Goal: Navigation & Orientation: Find specific page/section

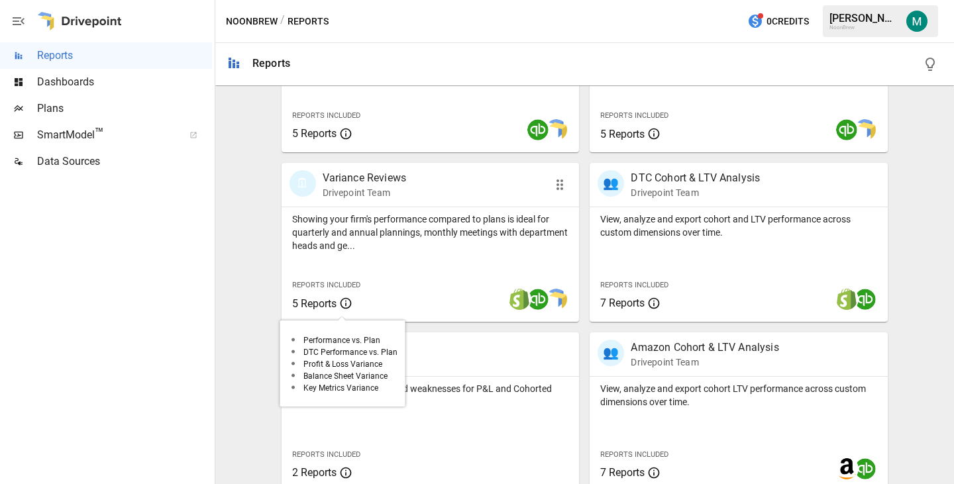
scroll to position [543, 0]
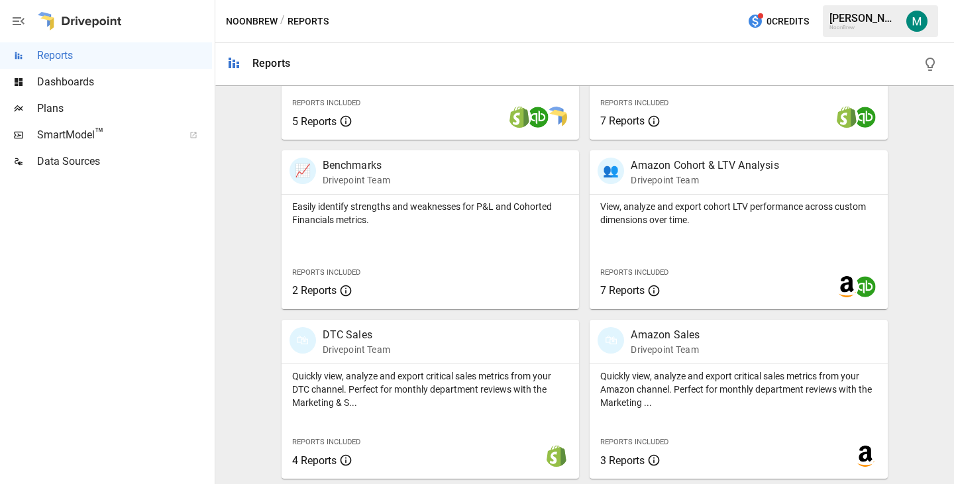
click at [105, 82] on span "Dashboards" at bounding box center [124, 82] width 175 height 16
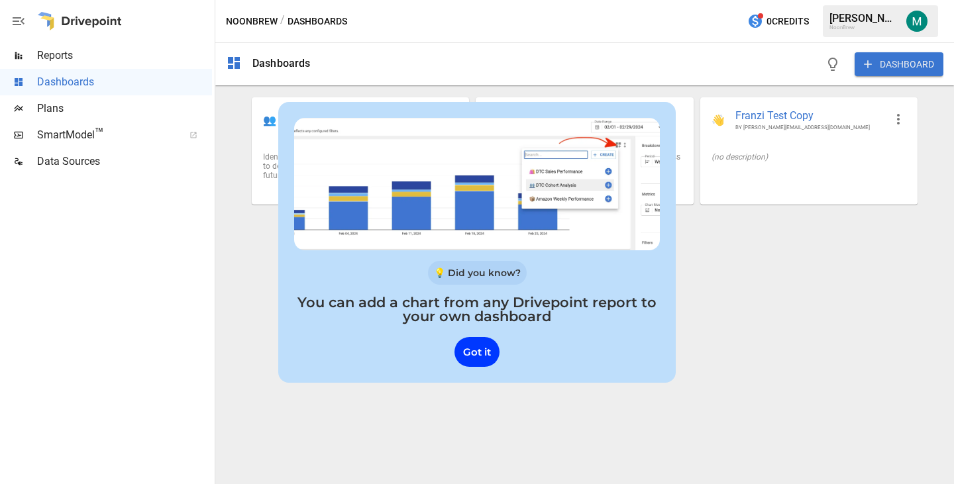
click at [77, 119] on div "Plans" at bounding box center [106, 108] width 212 height 27
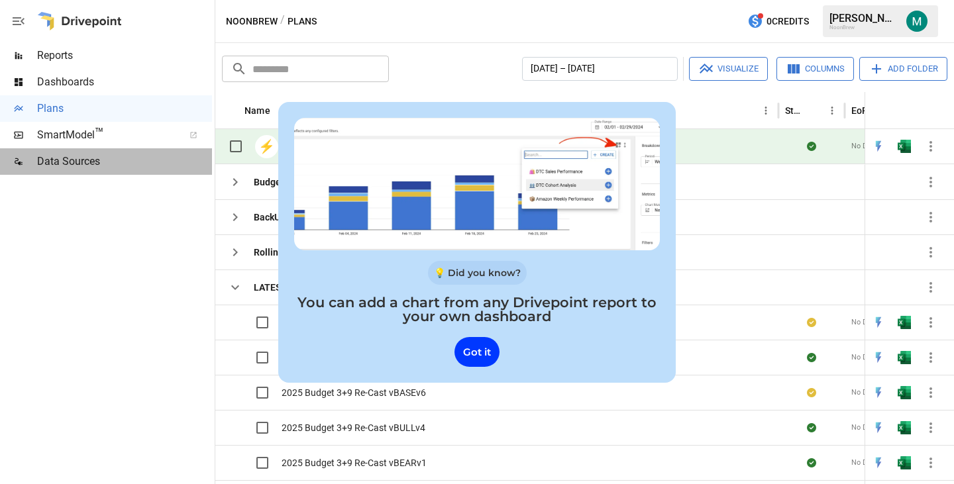
click at [83, 161] on span "Data Sources" at bounding box center [124, 162] width 175 height 16
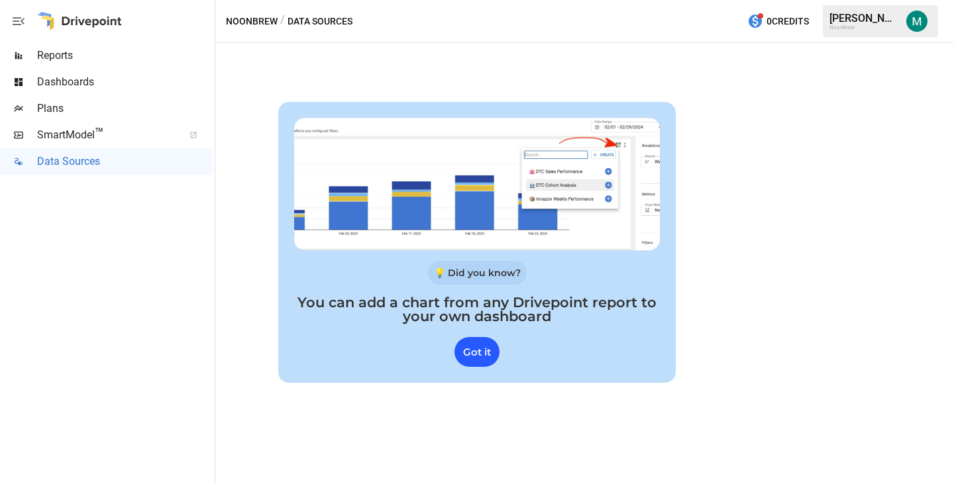
click at [488, 359] on div "Got it" at bounding box center [476, 352] width 45 height 30
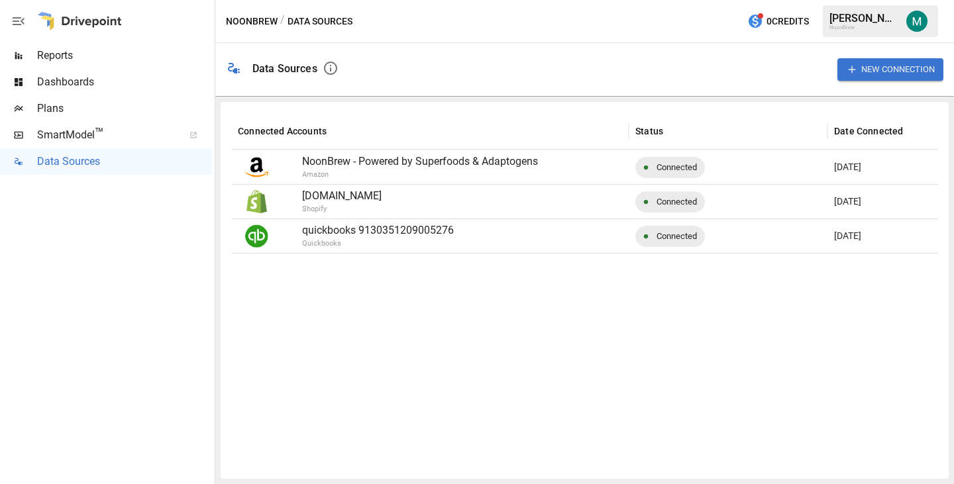
click at [105, 62] on span "Reports" at bounding box center [124, 56] width 175 height 16
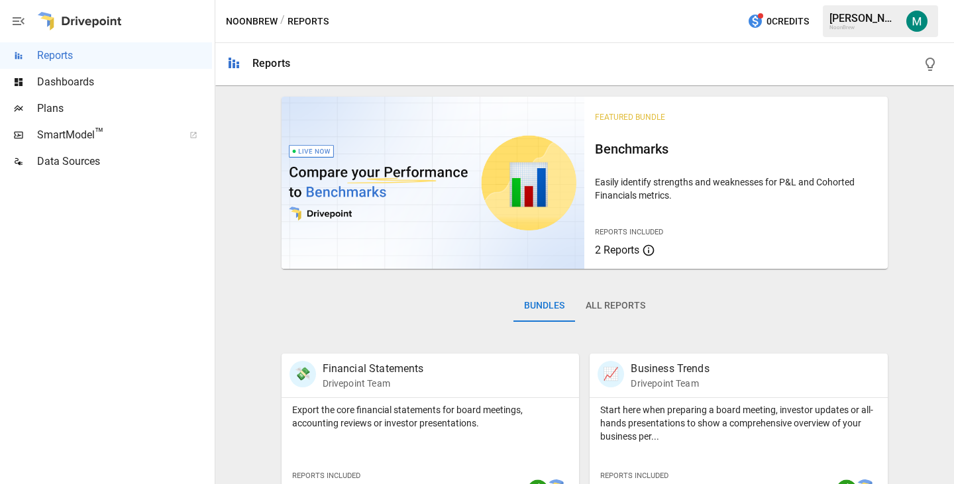
click at [6, 21] on button "button" at bounding box center [18, 21] width 37 height 42
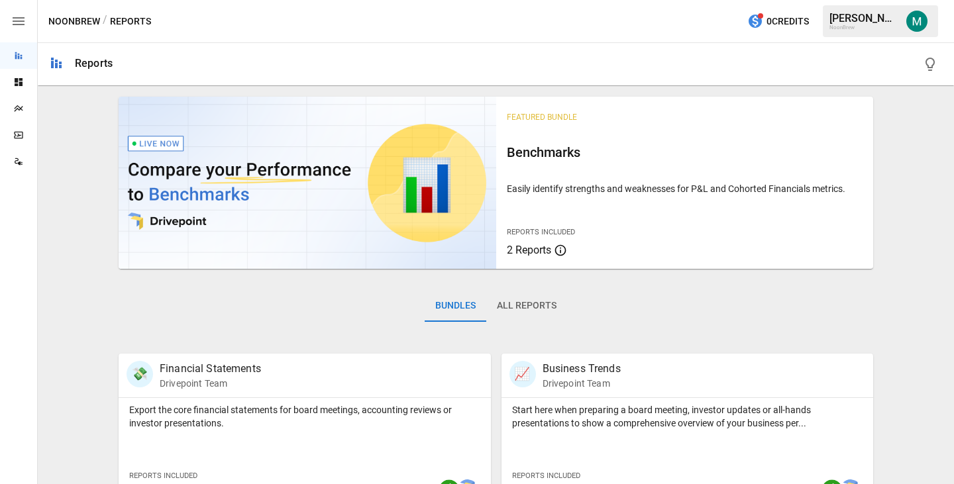
click at [11, 17] on icon "button" at bounding box center [19, 21] width 16 height 16
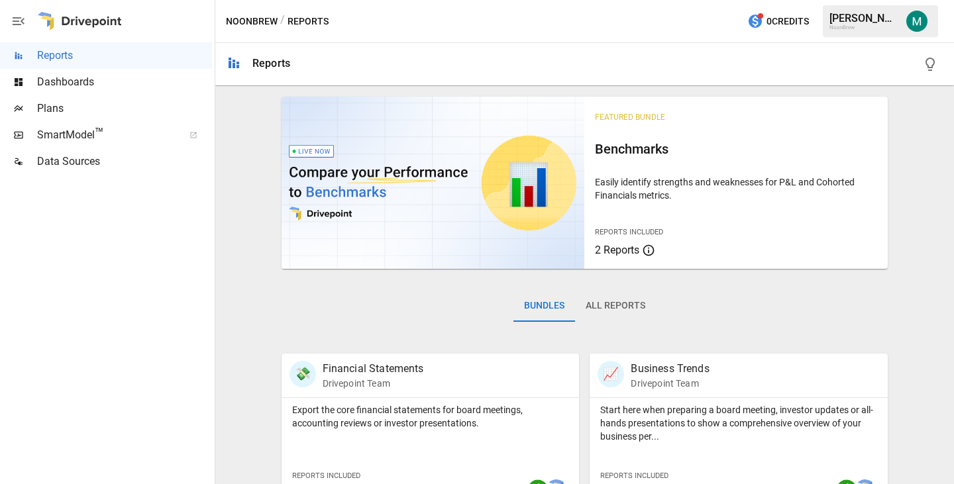
click at [83, 21] on div at bounding box center [79, 21] width 85 height 42
click at [74, 83] on span "Dashboards" at bounding box center [124, 82] width 175 height 16
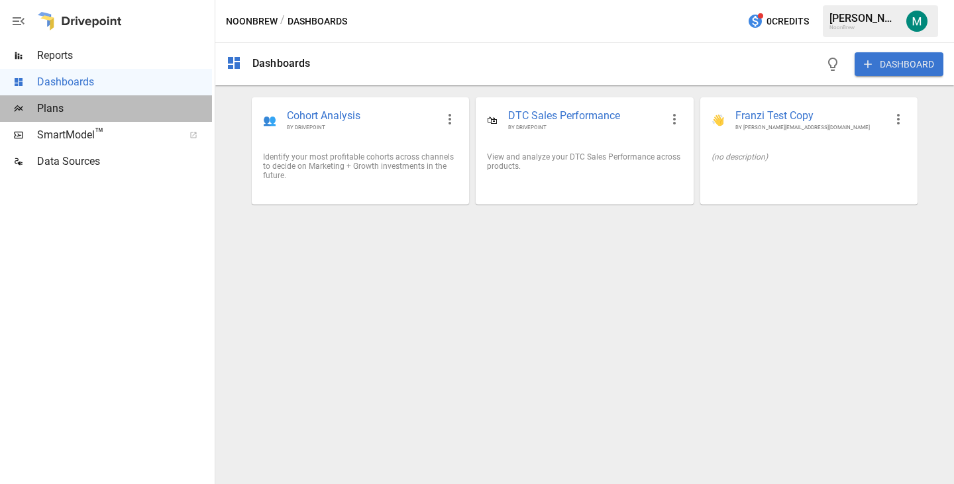
click at [83, 113] on span "Plans" at bounding box center [124, 109] width 175 height 16
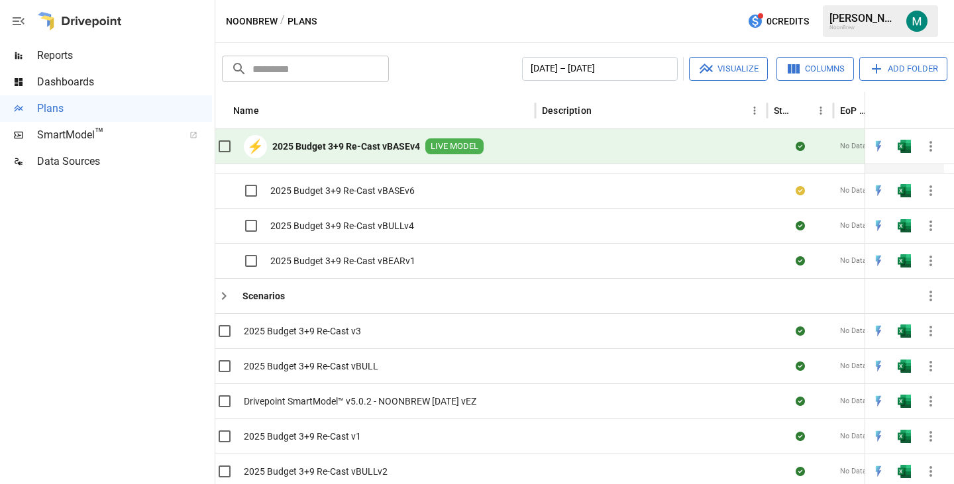
scroll to position [204, 11]
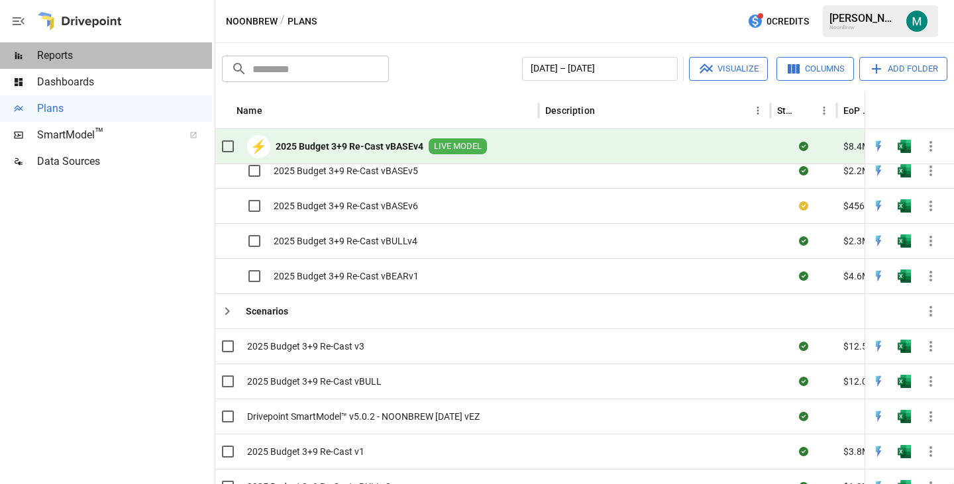
click at [89, 58] on span "Reports" at bounding box center [124, 56] width 175 height 16
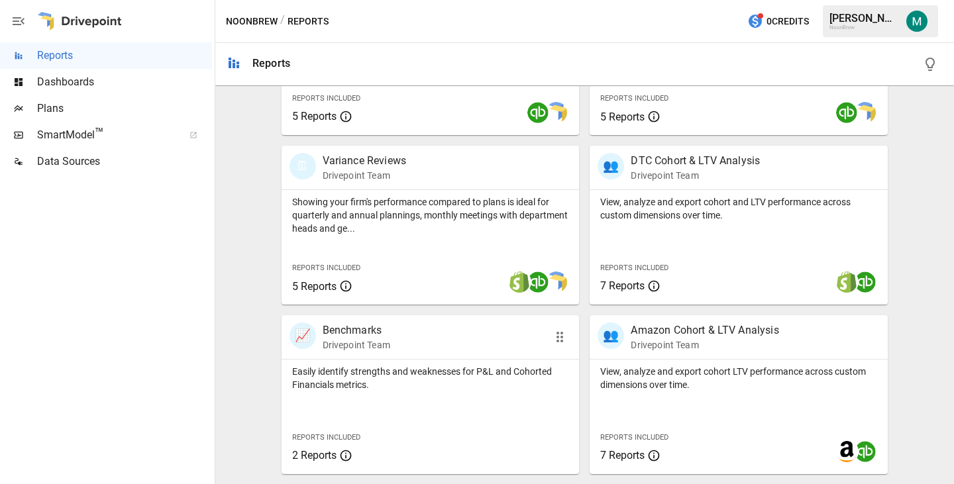
scroll to position [543, 0]
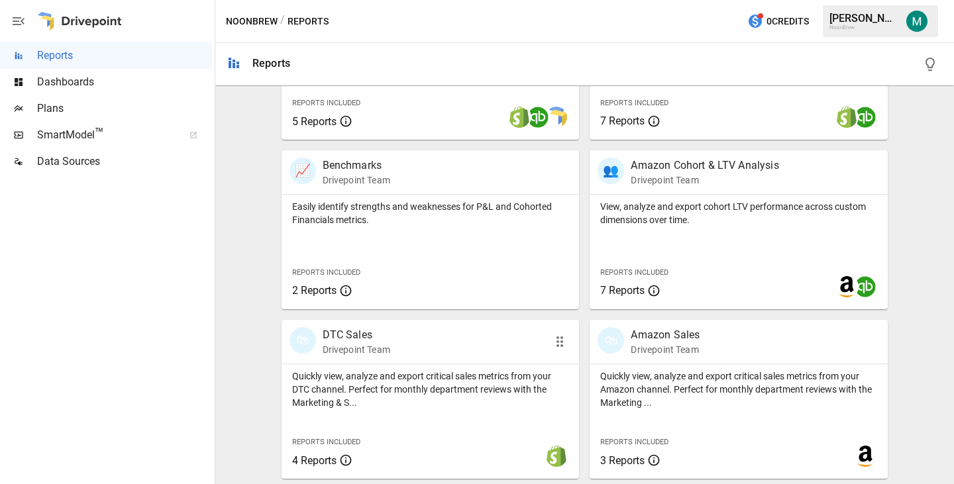
click at [346, 384] on p "Quickly view, analyze and export critical sales metrics from your DTC channel. …" at bounding box center [430, 390] width 277 height 40
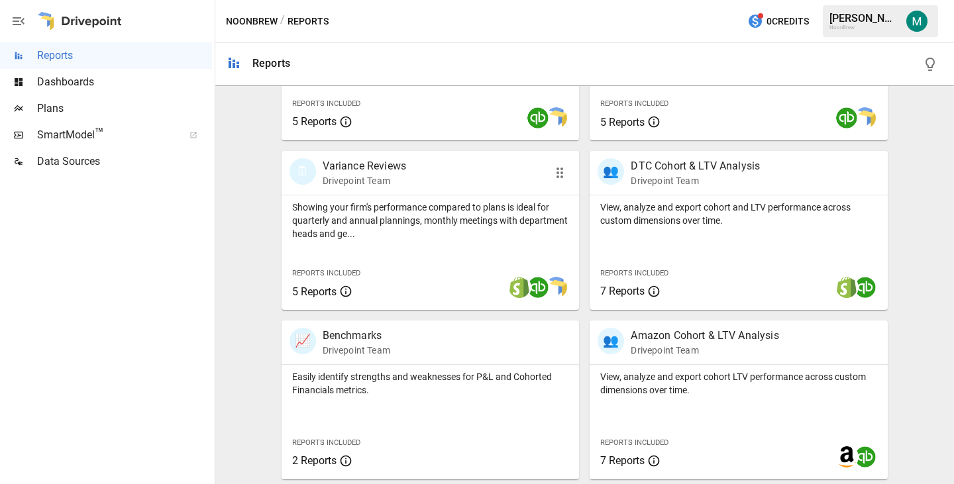
scroll to position [543, 0]
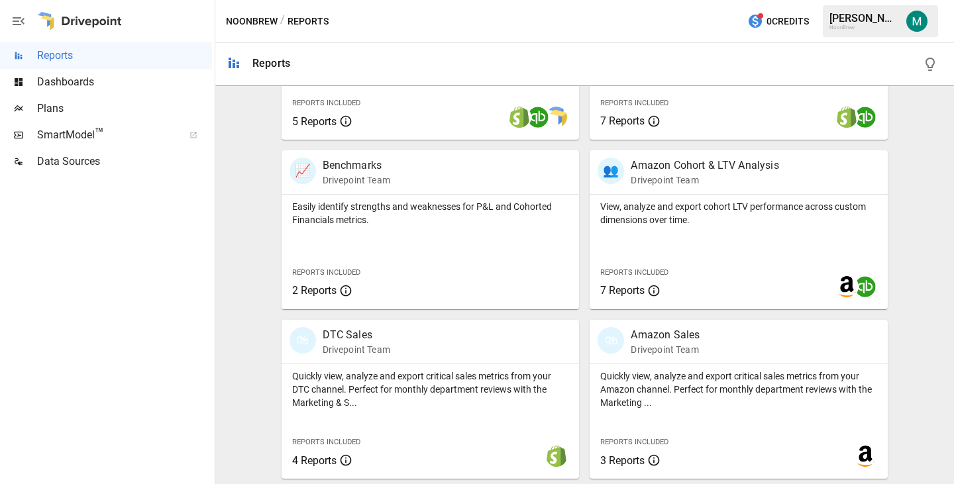
click at [85, 162] on span "Data Sources" at bounding box center [124, 162] width 175 height 16
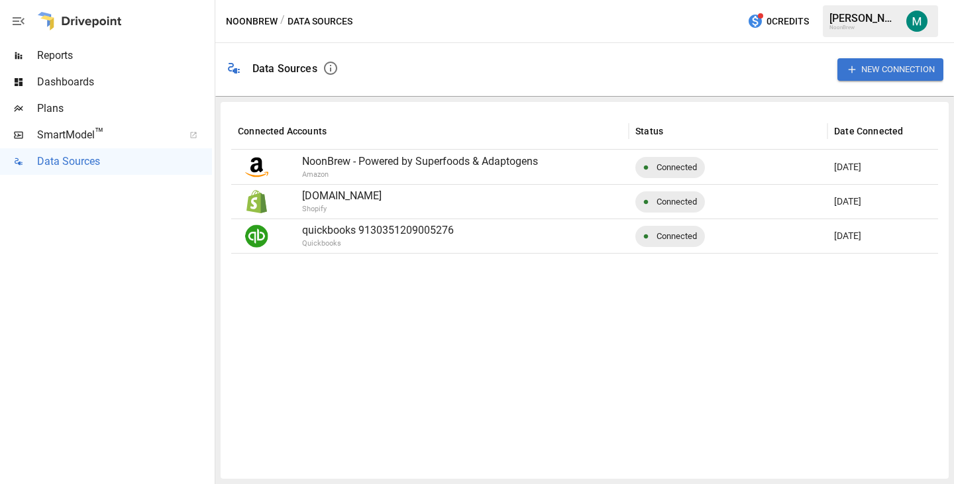
click at [360, 159] on p "NoonBrew - Powered by Superfoods & Adaptogens" at bounding box center [462, 162] width 320 height 16
click at [260, 160] on img at bounding box center [256, 167] width 23 height 23
click at [267, 166] on img at bounding box center [256, 167] width 23 height 23
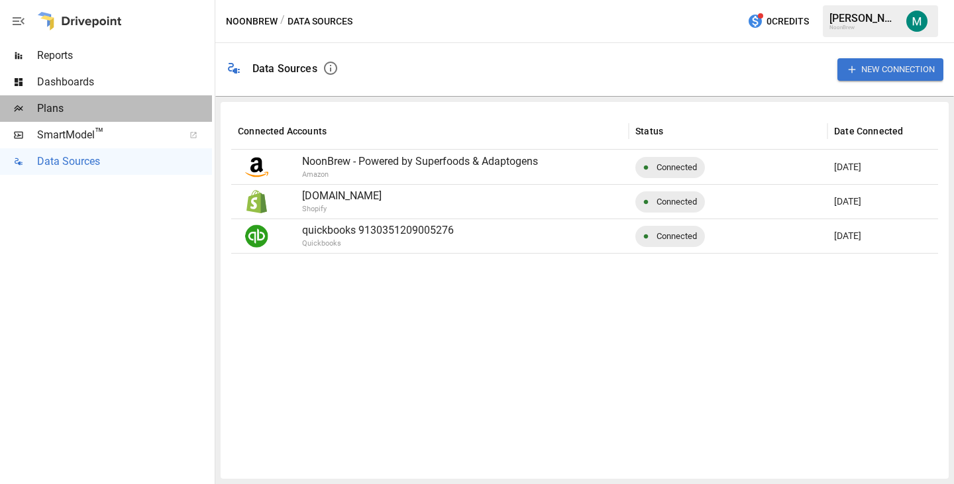
click at [49, 98] on div "Plans" at bounding box center [106, 108] width 212 height 27
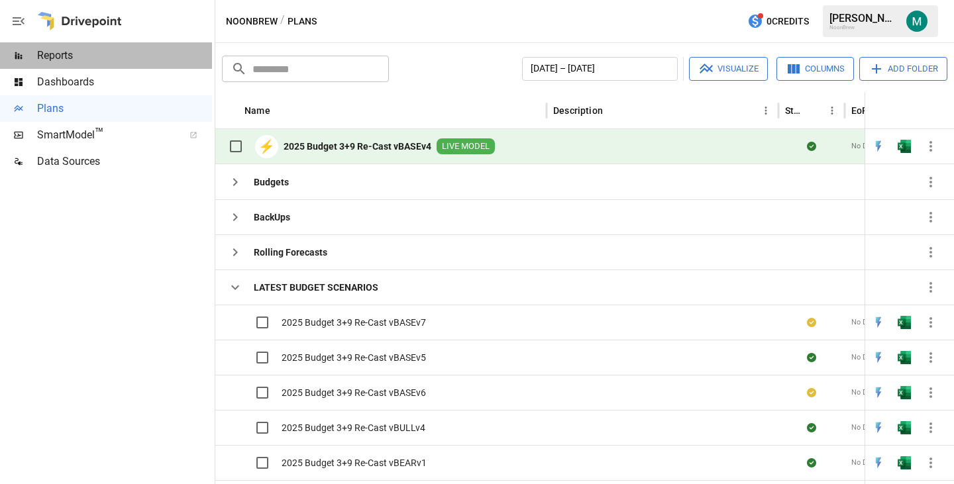
click at [32, 52] on div at bounding box center [18, 55] width 37 height 11
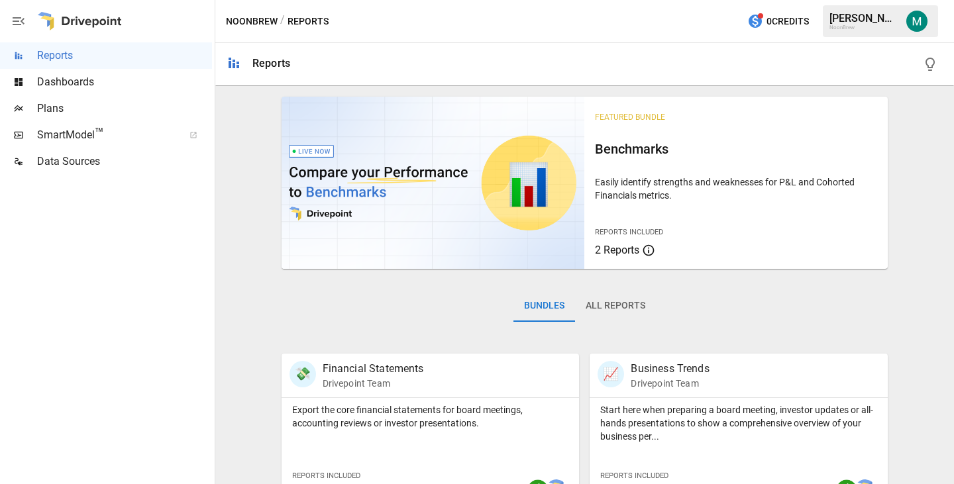
click at [72, 100] on div "Plans" at bounding box center [106, 108] width 212 height 27
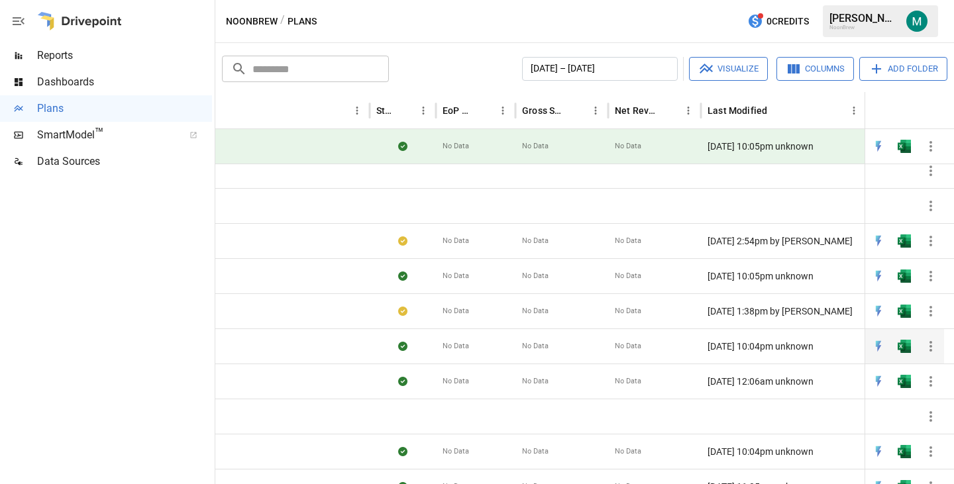
scroll to position [0, 411]
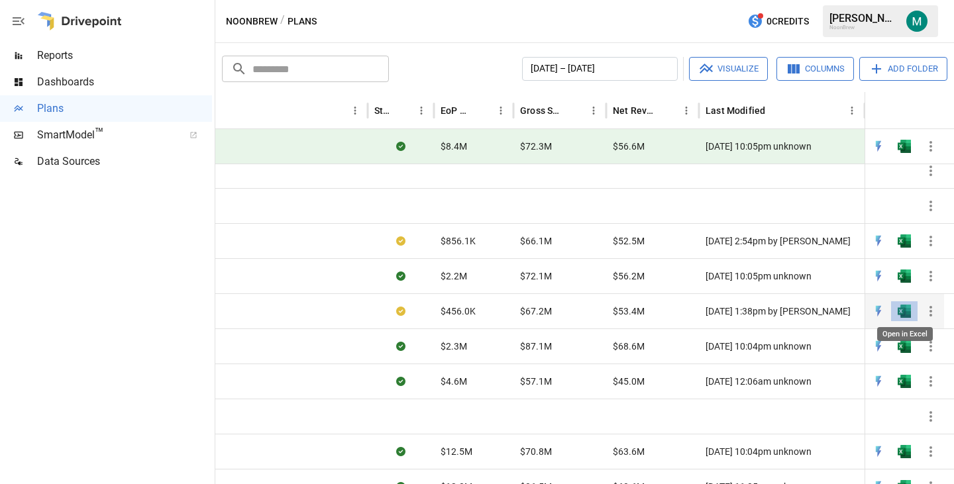
click at [910, 310] on img "Open in Excel" at bounding box center [904, 311] width 13 height 13
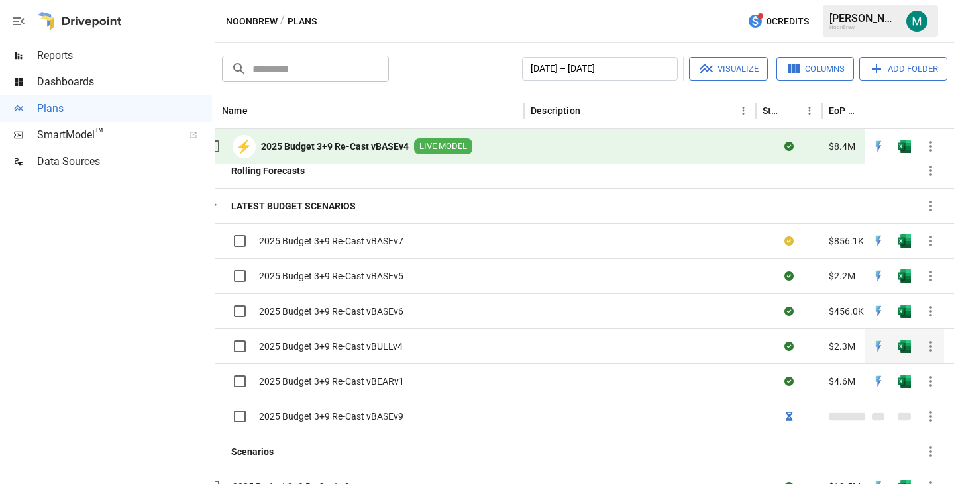
scroll to position [0, 287]
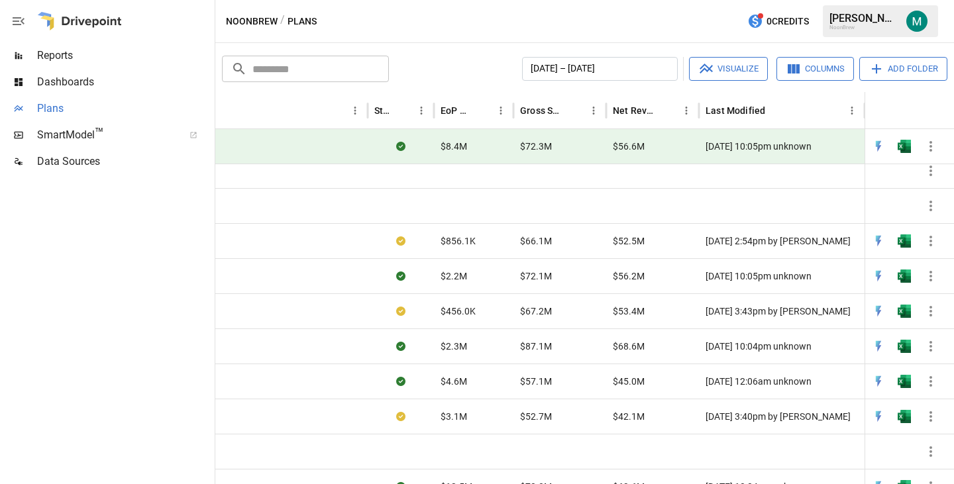
click at [60, 101] on span "Plans" at bounding box center [124, 109] width 175 height 16
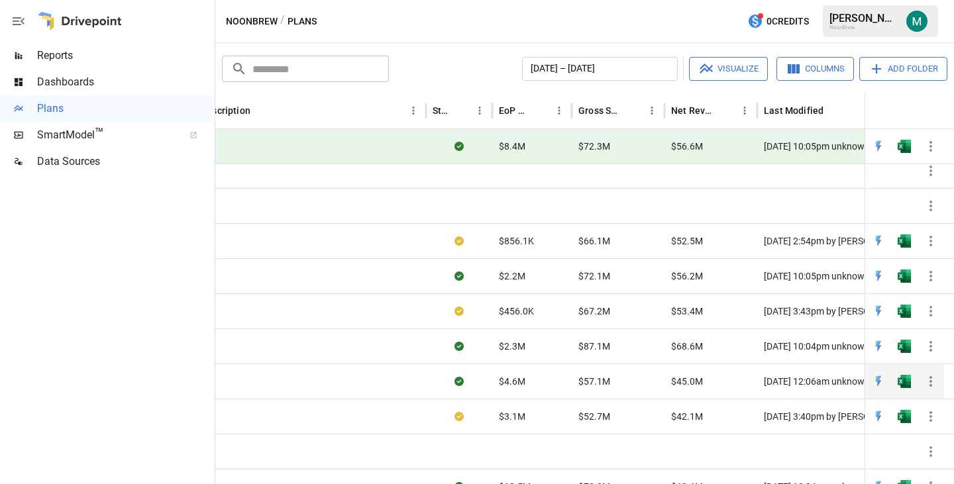
scroll to position [0, 364]
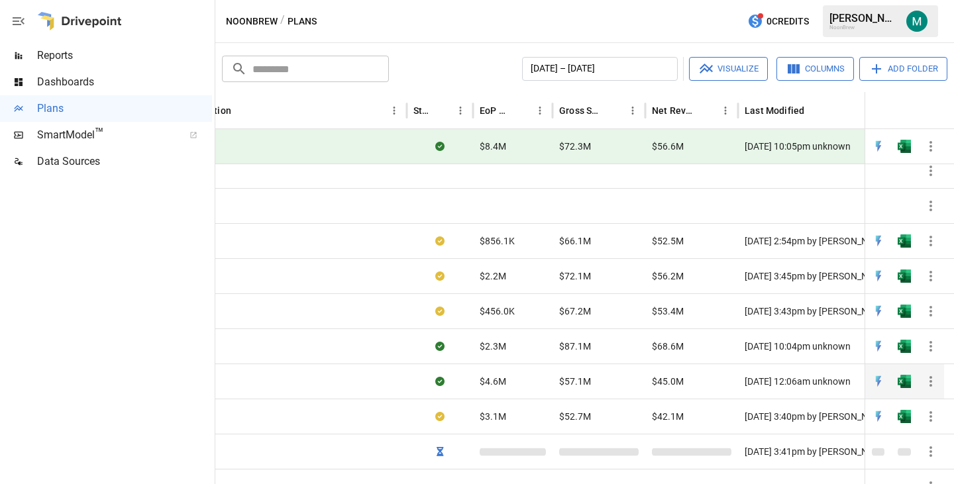
click at [698, 386] on div "$45.0M" at bounding box center [691, 381] width 93 height 35
